Goal: Contribute content

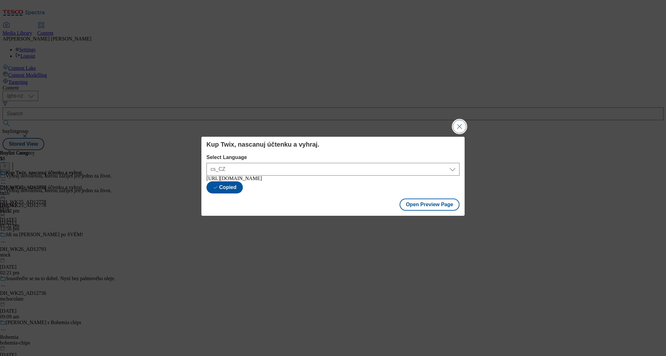
click at [456, 125] on button "Close Modal" at bounding box center [459, 126] width 13 height 13
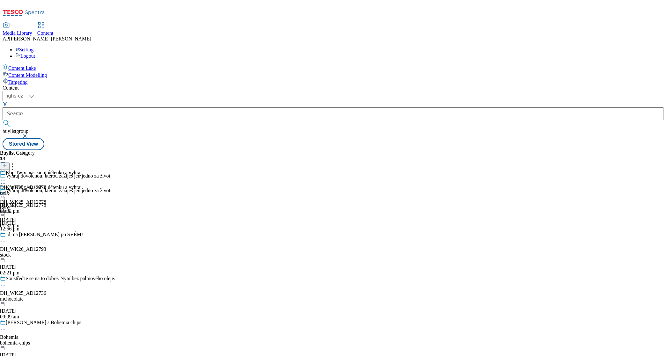
click at [32, 30] on span "Media Library" at bounding box center [18, 32] width 30 height 5
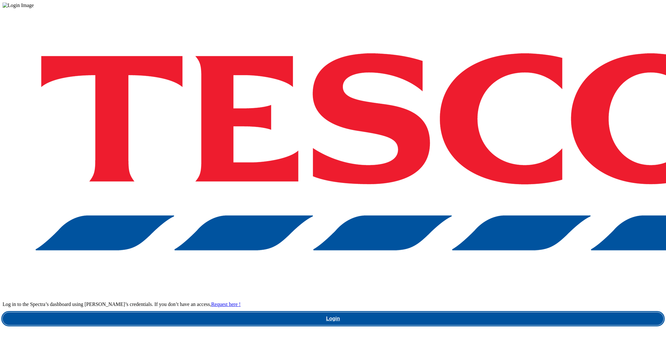
click at [496, 312] on link "Login" at bounding box center [333, 318] width 661 height 13
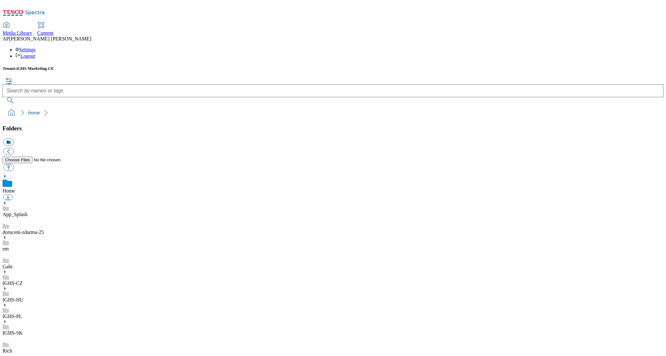
click at [7, 270] on icon at bounding box center [5, 272] width 4 height 4
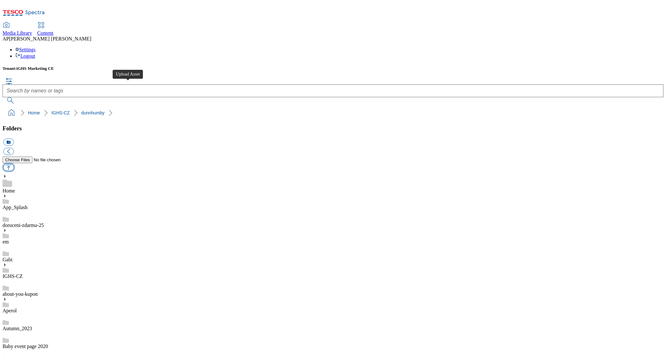
click at [14, 164] on button "button" at bounding box center [8, 167] width 11 height 7
type input "C:\fakepath\BH_15.CC_GRANKO_1184x333px_CZ.jpg"
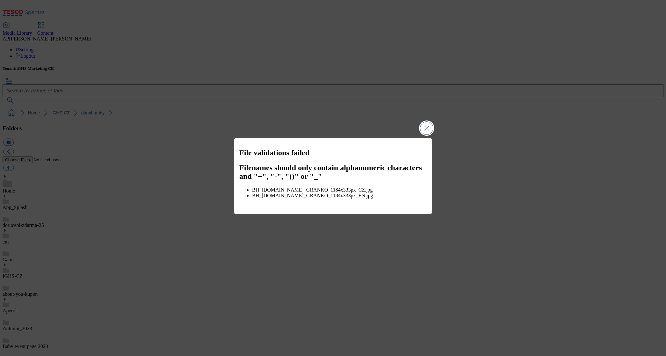
click at [426, 135] on button "Close Modal" at bounding box center [426, 128] width 13 height 13
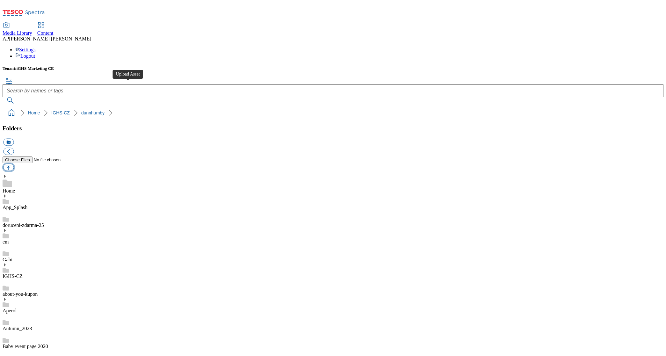
click at [14, 164] on button "button" at bounding box center [8, 167] width 11 height 7
type input "C:\fakepath\BH_15CC_GRANKO_1184x333px_CZ.jpg"
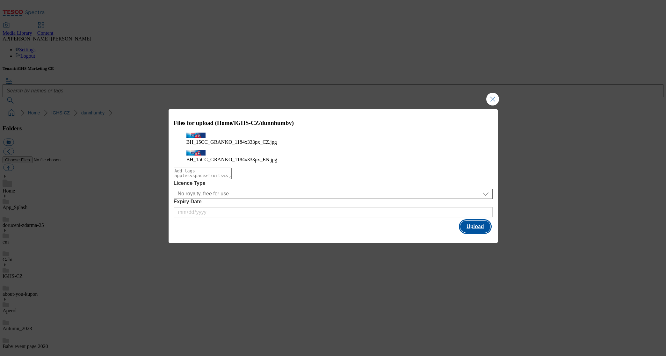
click at [481, 228] on button "Upload" at bounding box center [475, 227] width 30 height 12
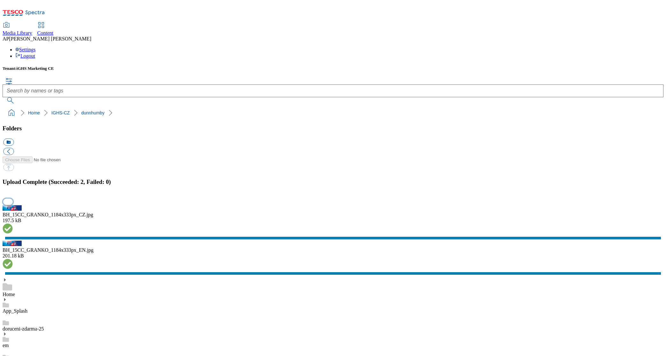
click at [13, 205] on button "button" at bounding box center [8, 202] width 10 height 6
